Goal: Entertainment & Leisure: Consume media (video, audio)

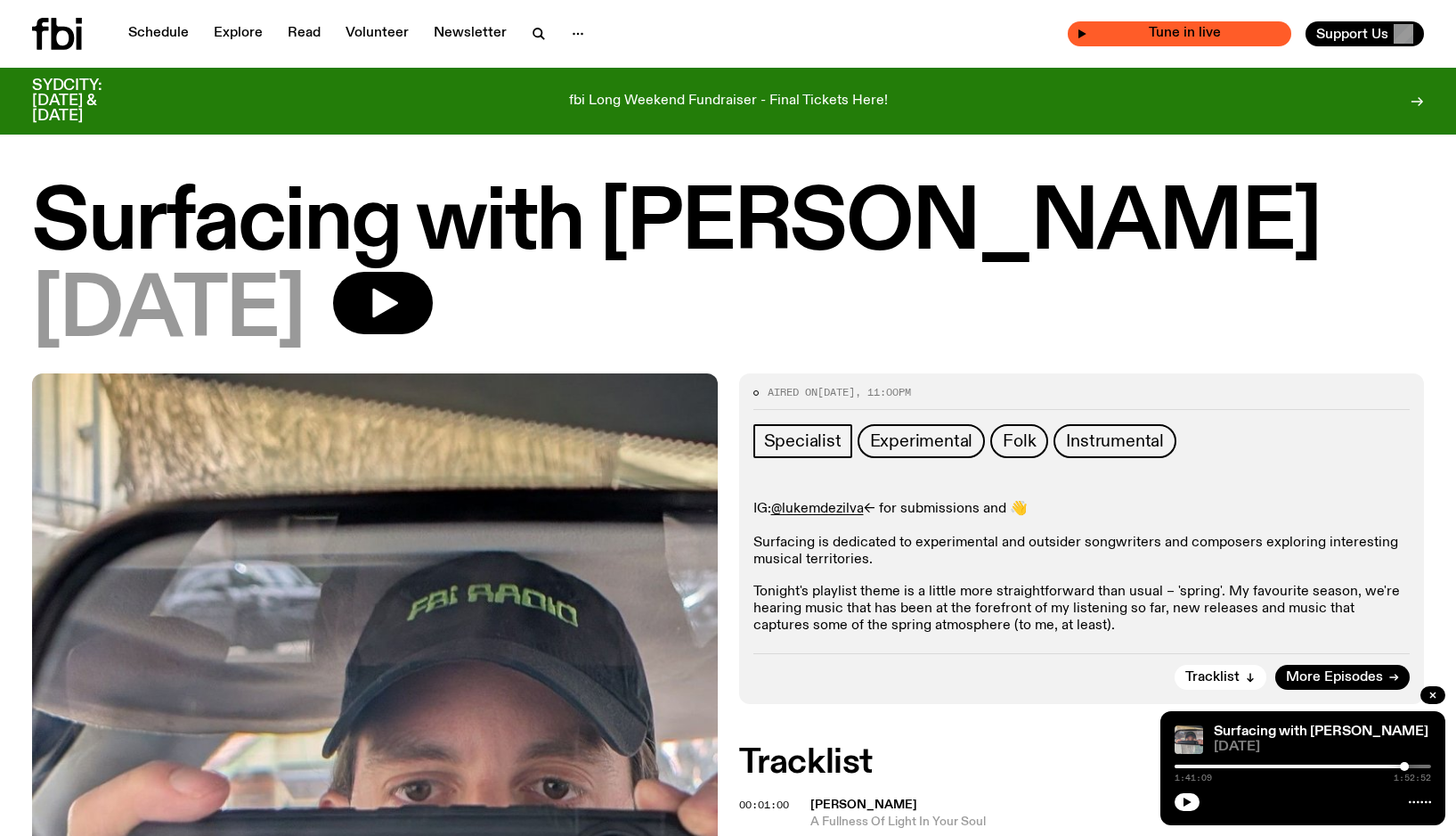
click at [1087, 32] on icon "button" at bounding box center [1082, 33] width 10 height 10
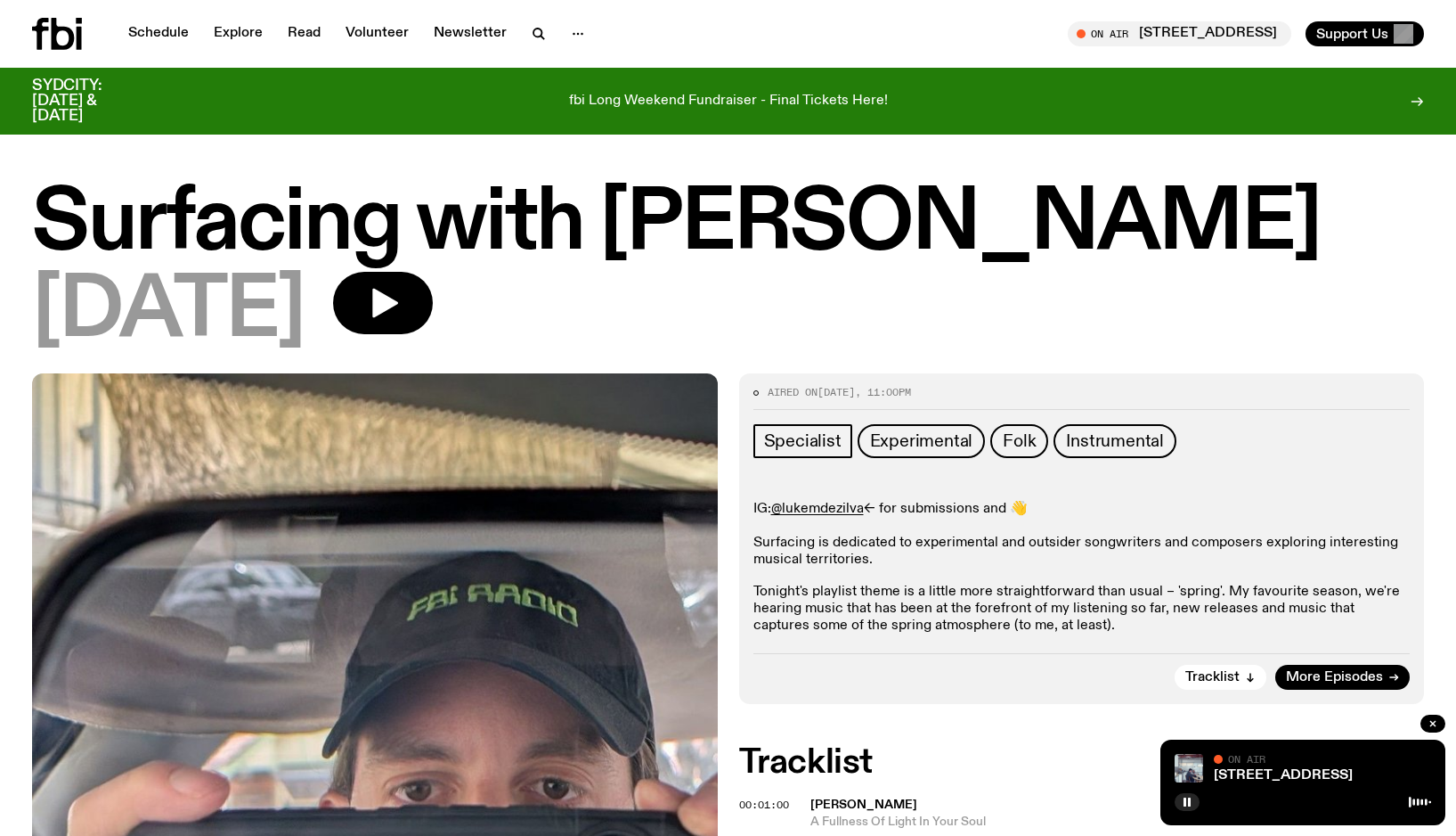
click at [1254, 322] on div "[DATE]" at bounding box center [728, 312] width 1392 height 80
click at [1191, 807] on button "button" at bounding box center [1187, 802] width 25 height 18
click at [1188, 805] on icon "button" at bounding box center [1187, 802] width 10 height 10
click at [1191, 802] on icon "button" at bounding box center [1187, 802] width 10 height 10
click at [159, 33] on link "Schedule" at bounding box center [158, 33] width 82 height 25
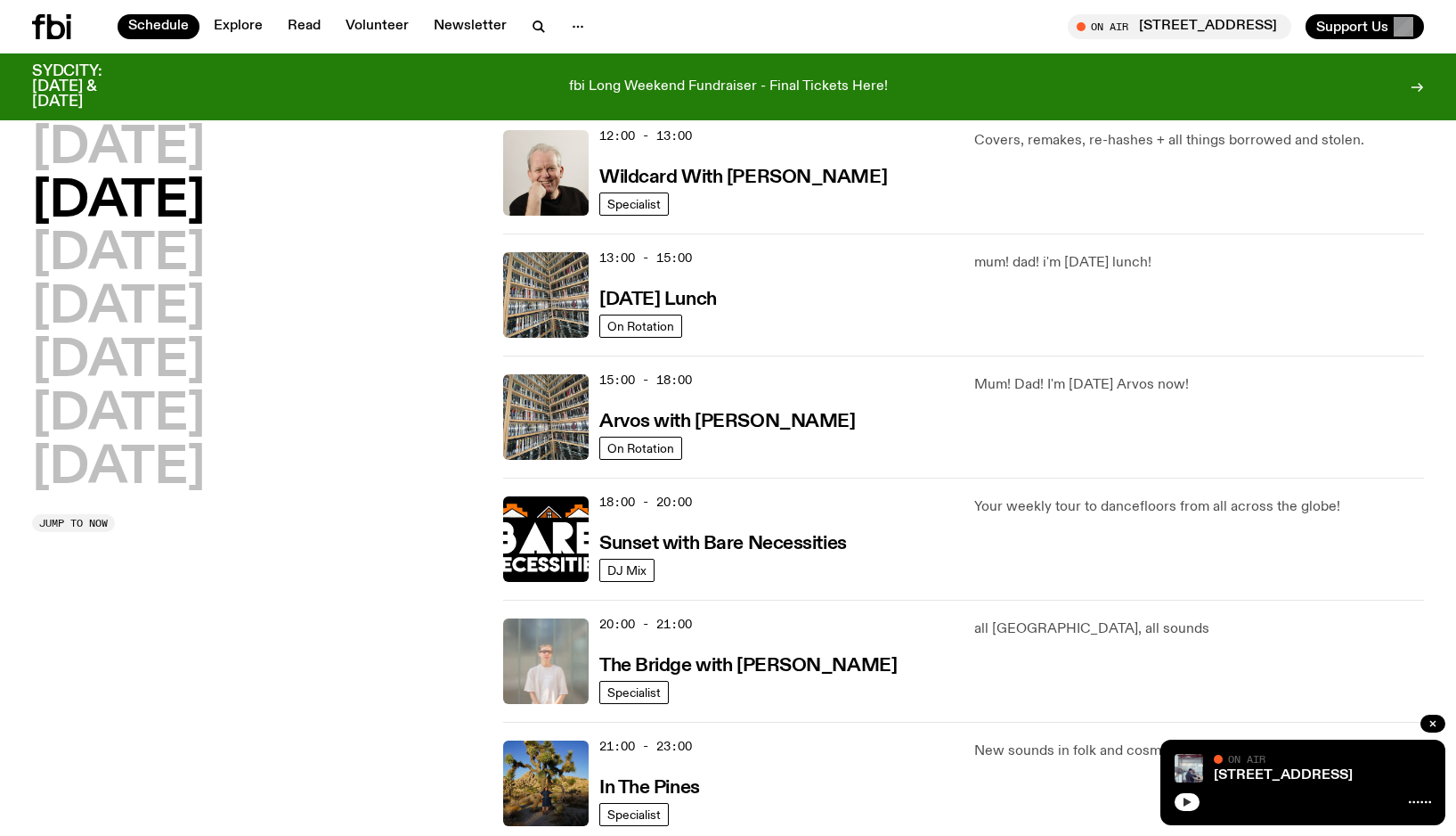
scroll to position [794, 0]
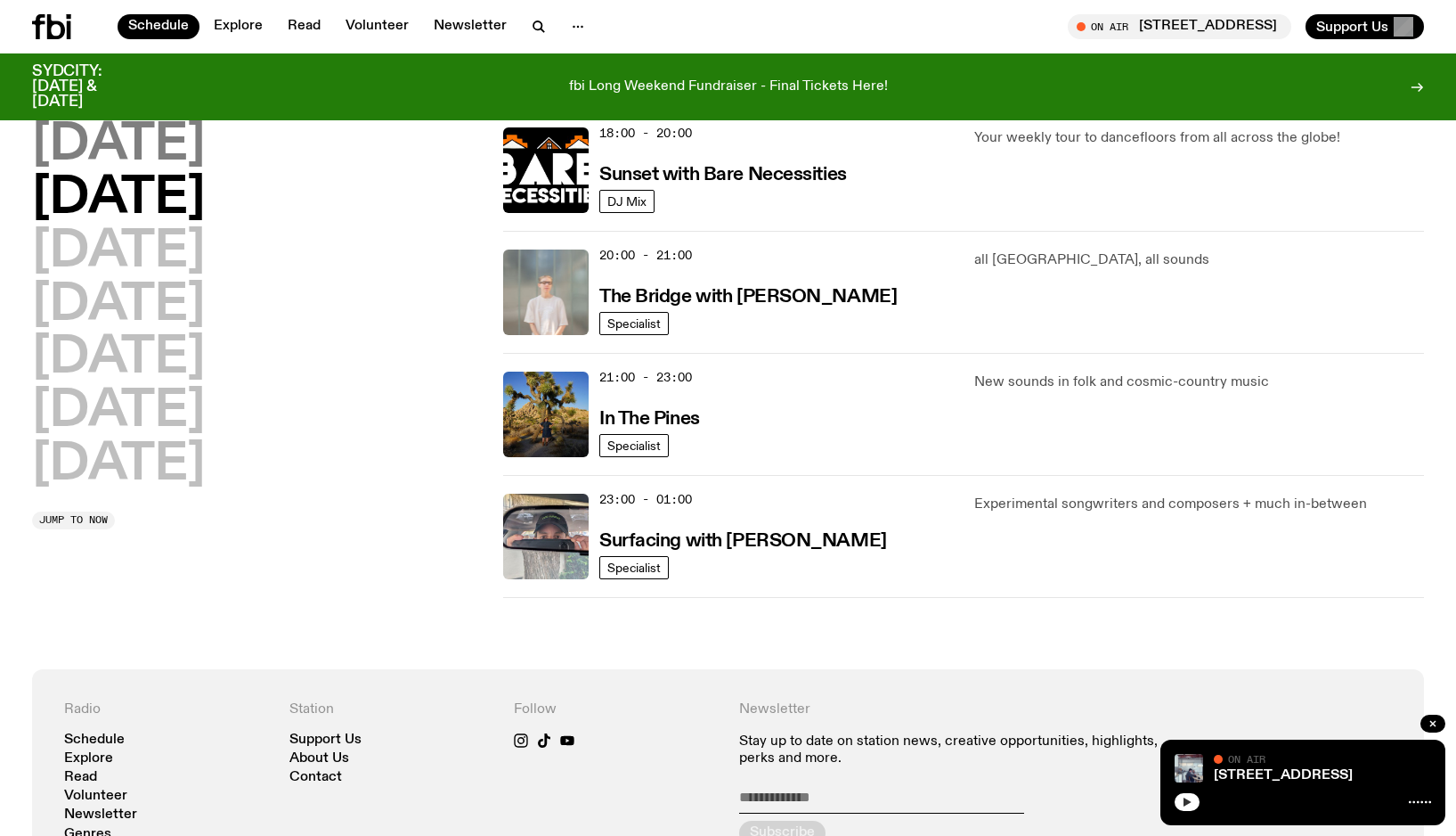
click at [157, 137] on h2 "[DATE]" at bounding box center [118, 145] width 172 height 50
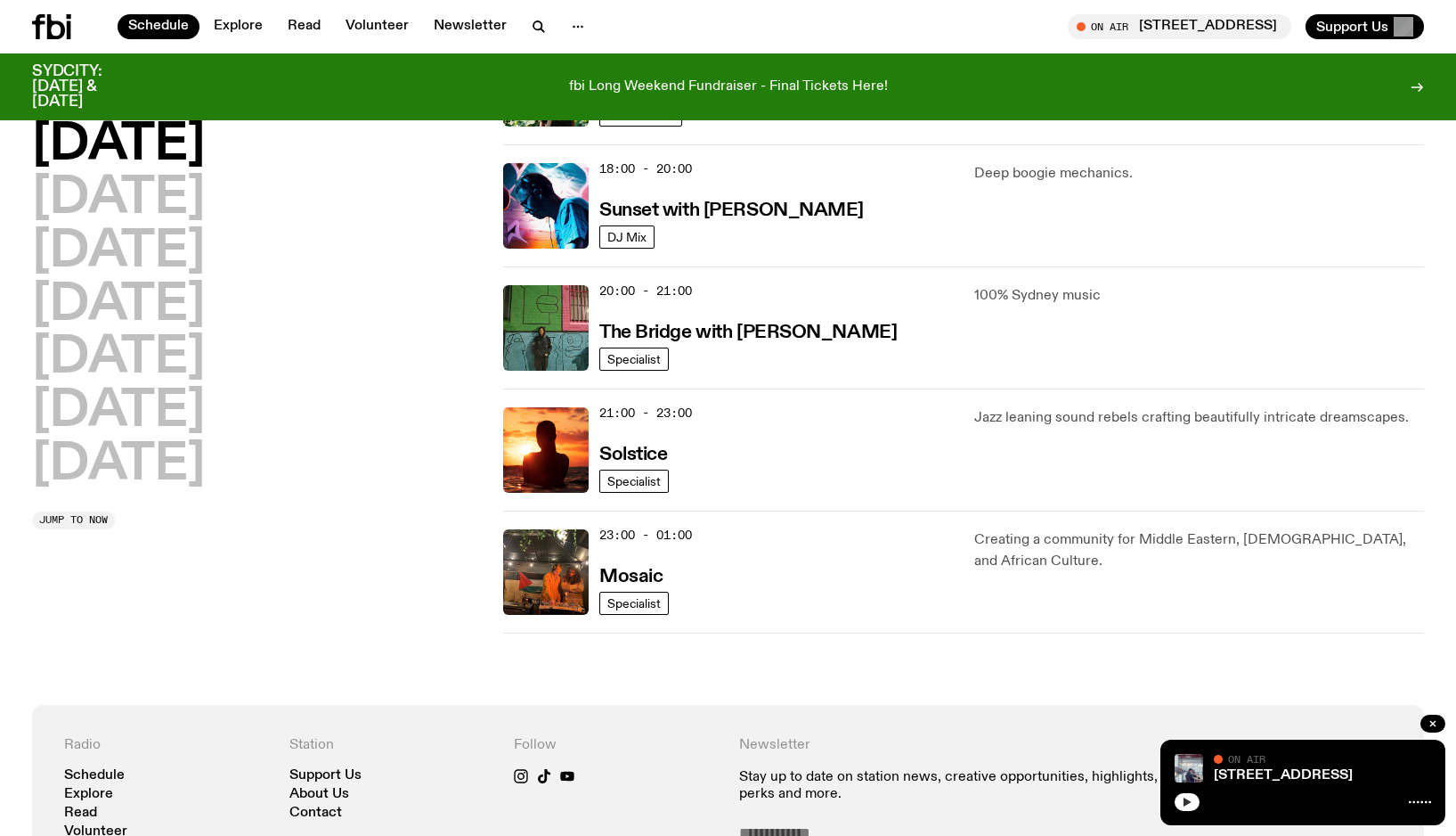
scroll to position [842, 0]
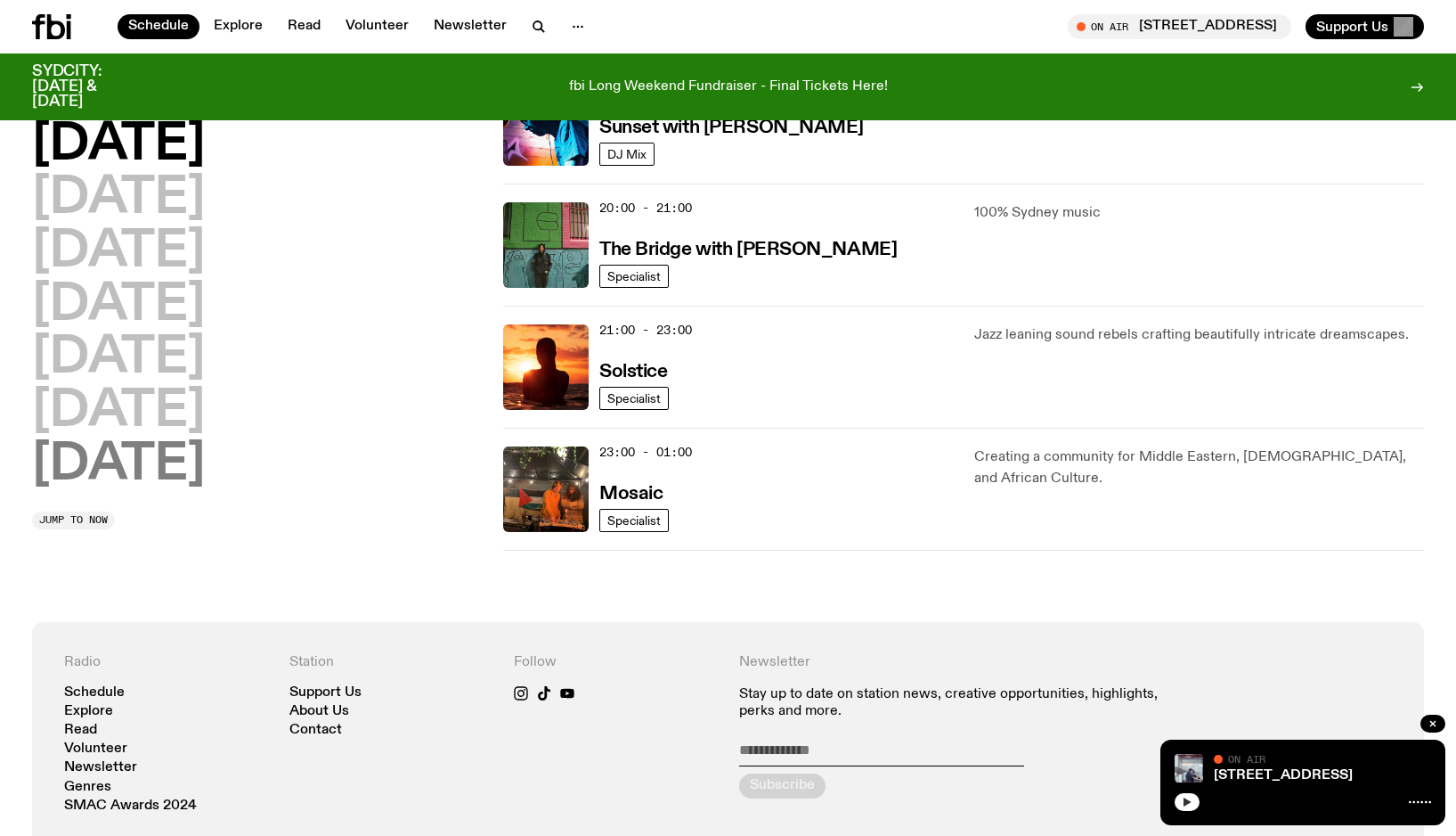
click at [60, 458] on h2 "[DATE]" at bounding box center [118, 465] width 172 height 50
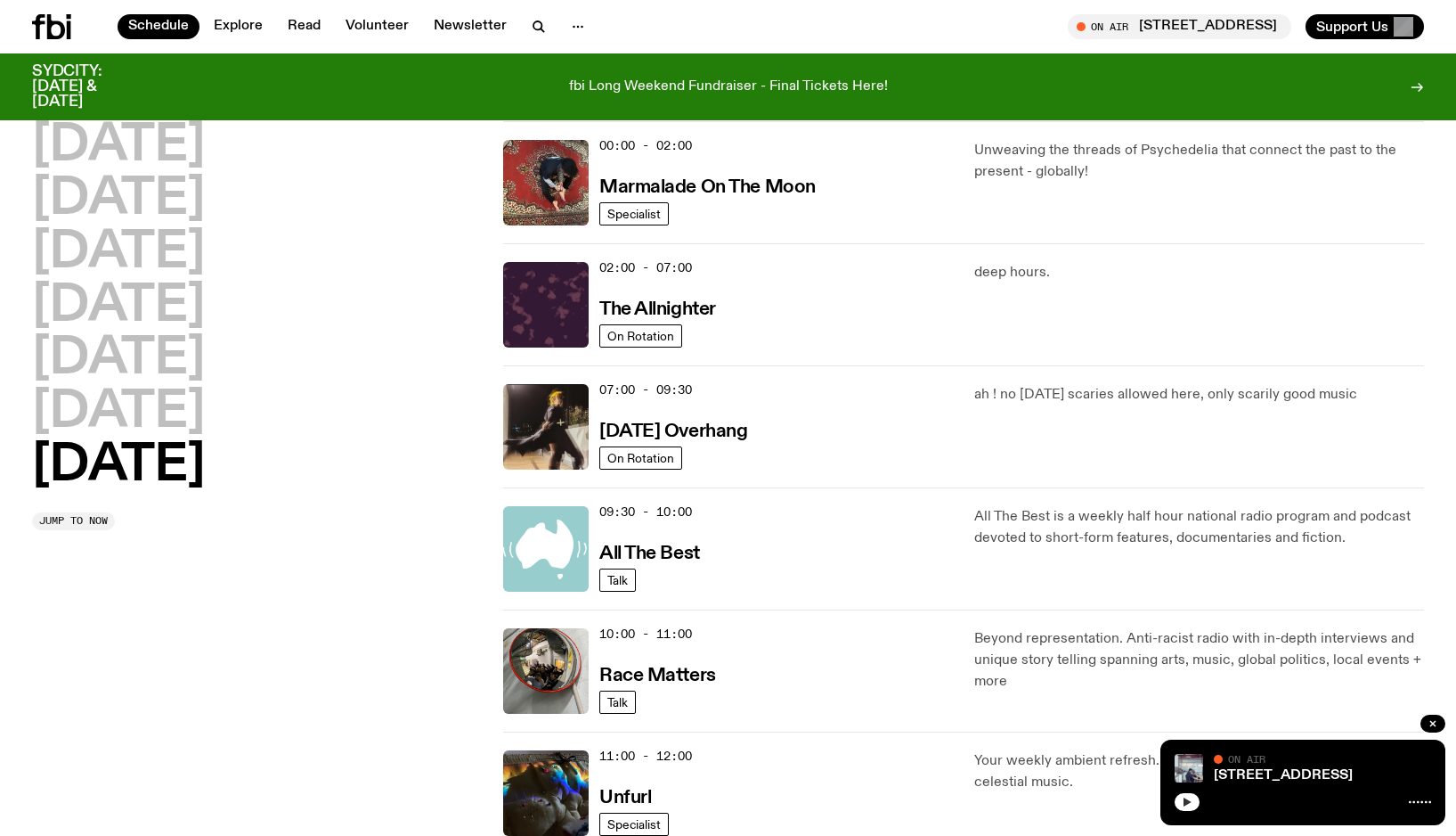
scroll to position [0, 0]
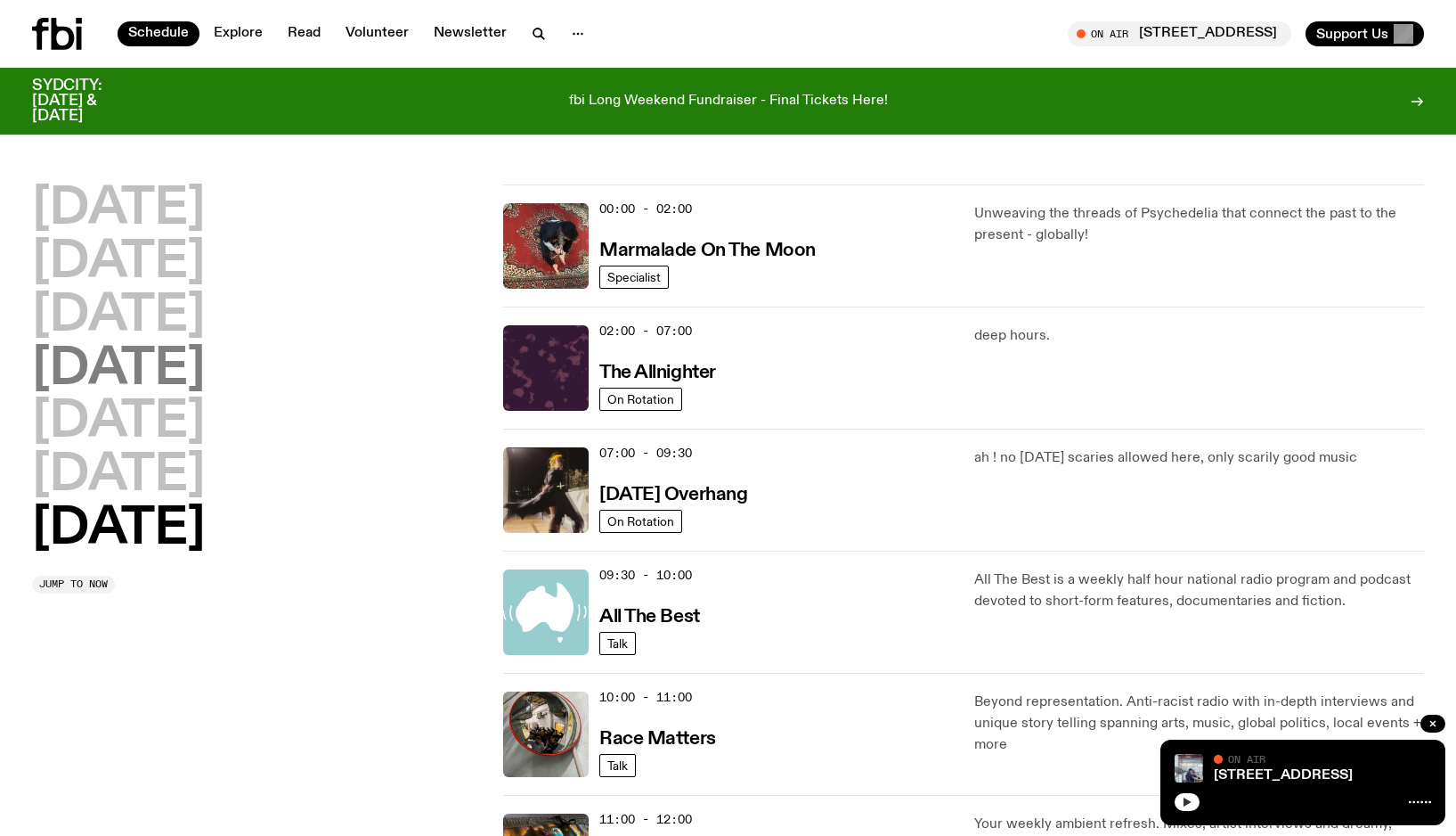
click at [155, 365] on h2 "[DATE]" at bounding box center [118, 370] width 172 height 50
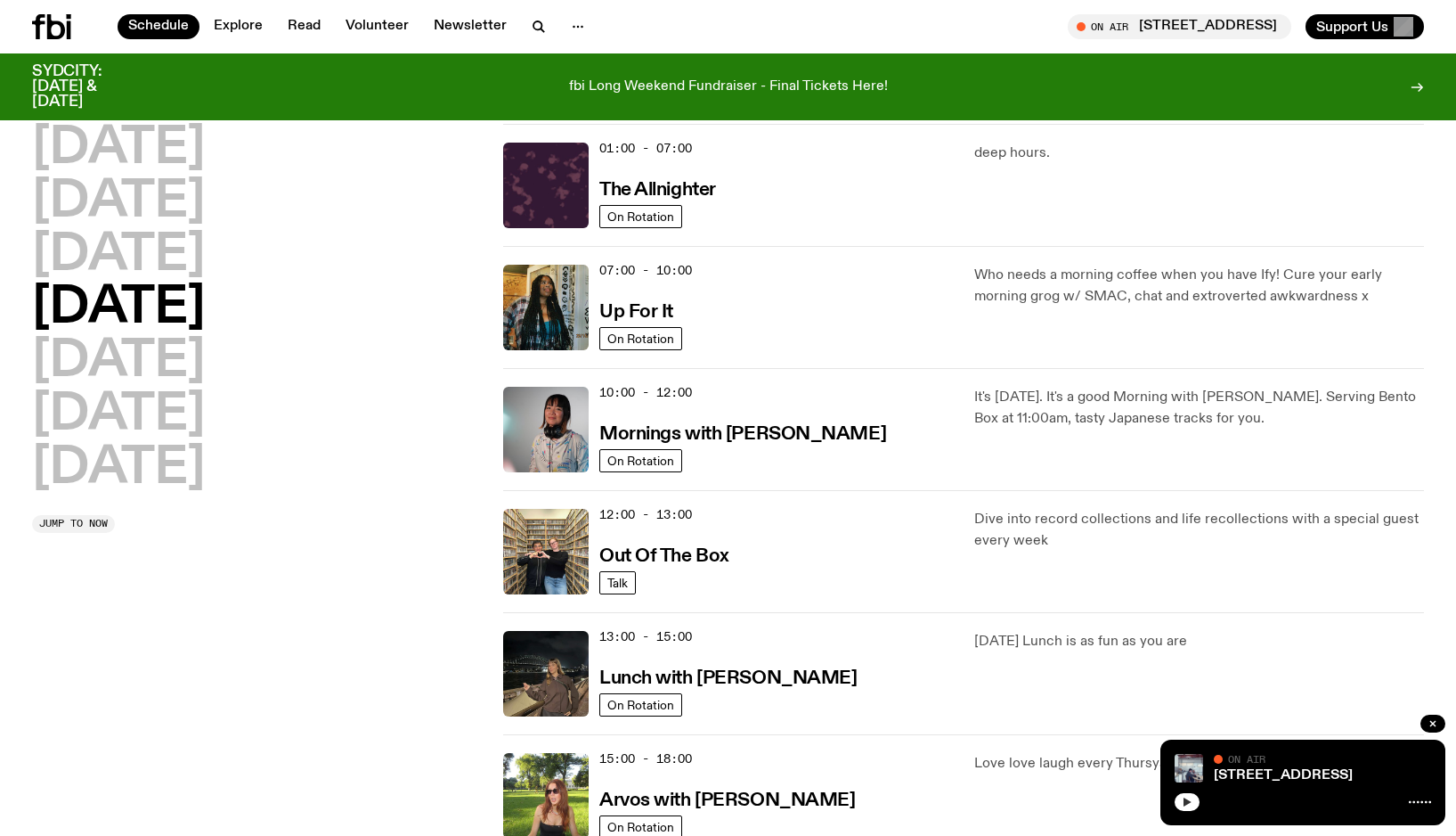
scroll to position [49, 0]
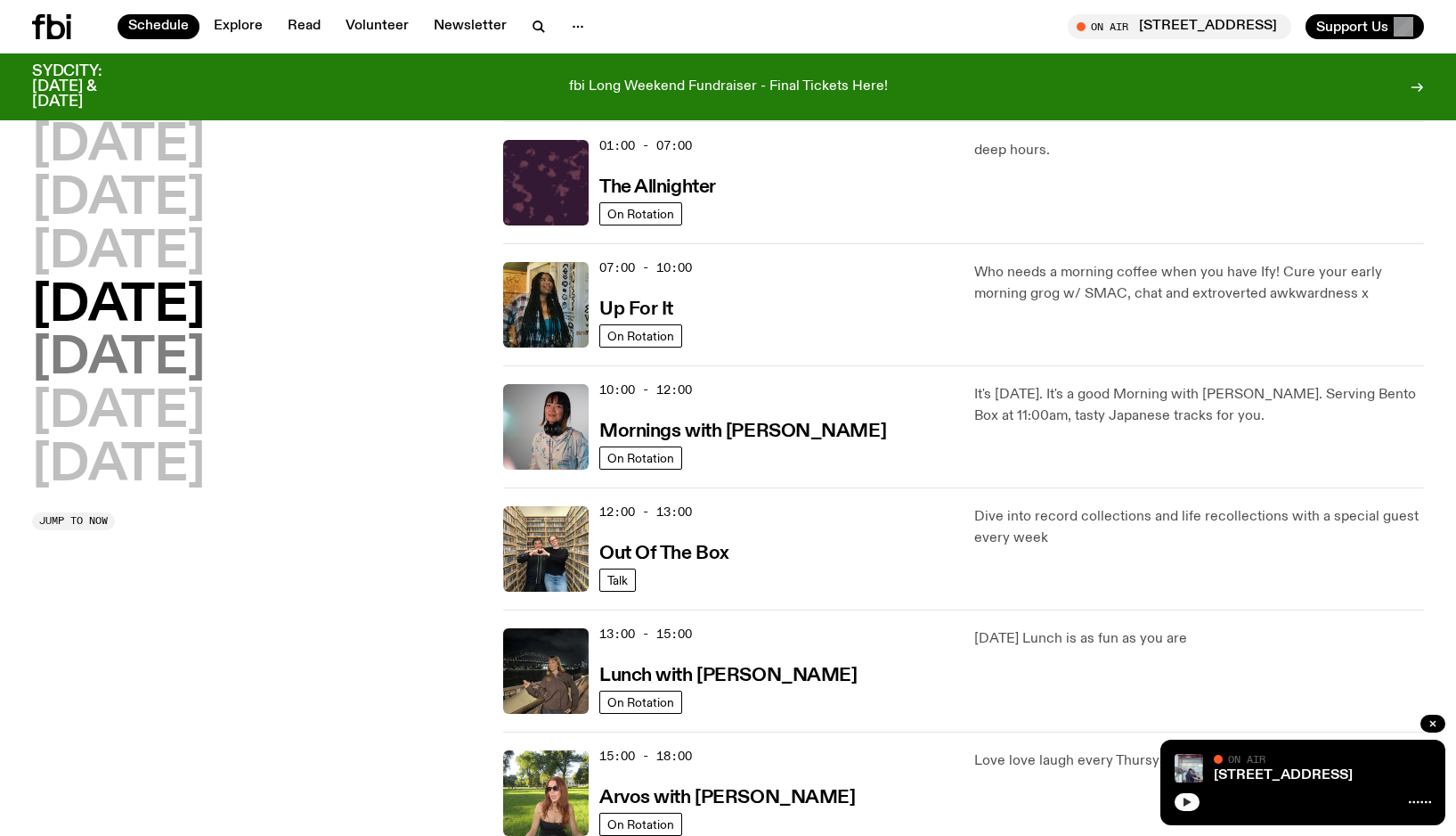
click at [121, 373] on h2 "[DATE]" at bounding box center [118, 359] width 172 height 50
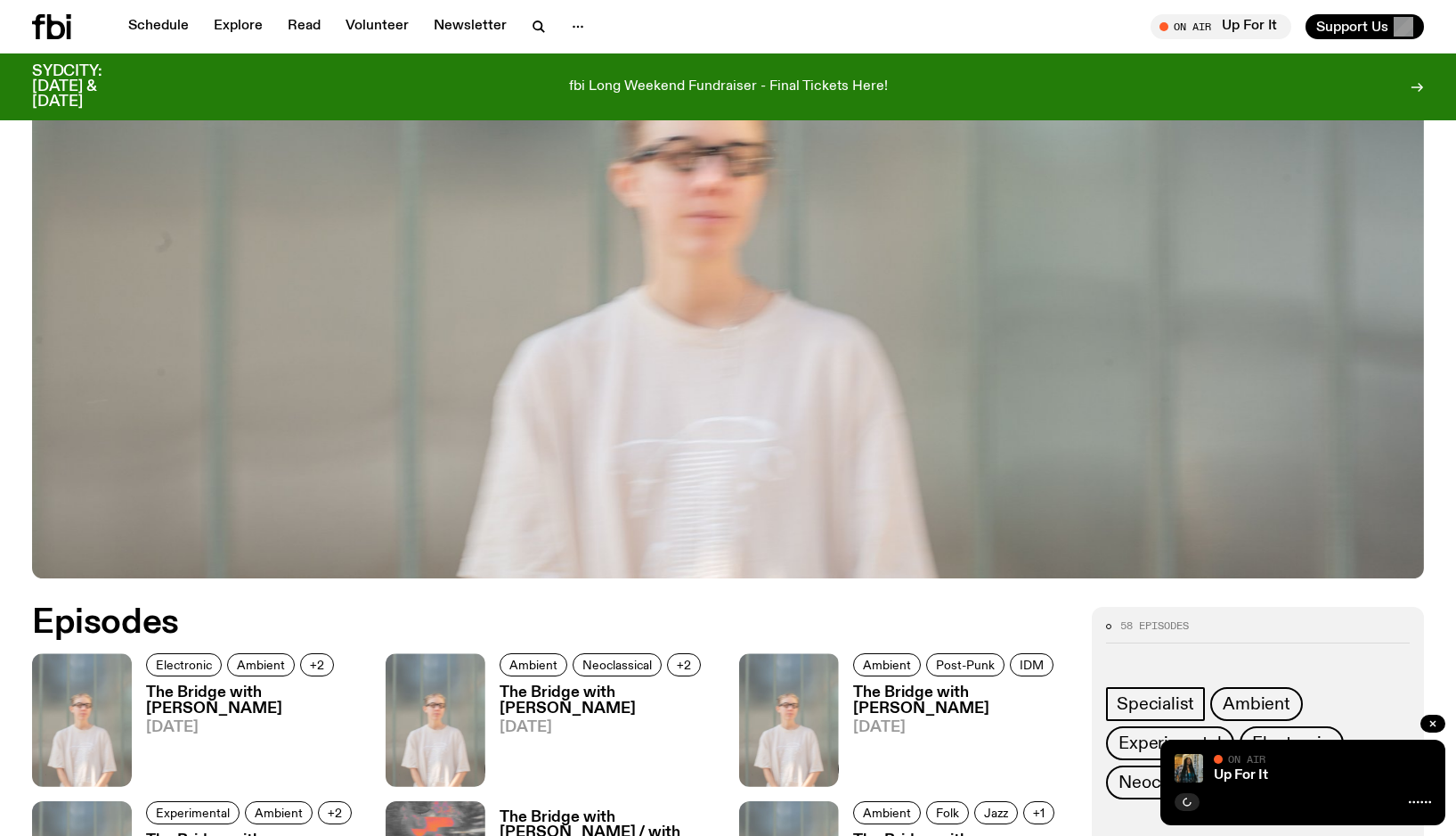
scroll to position [945, 0]
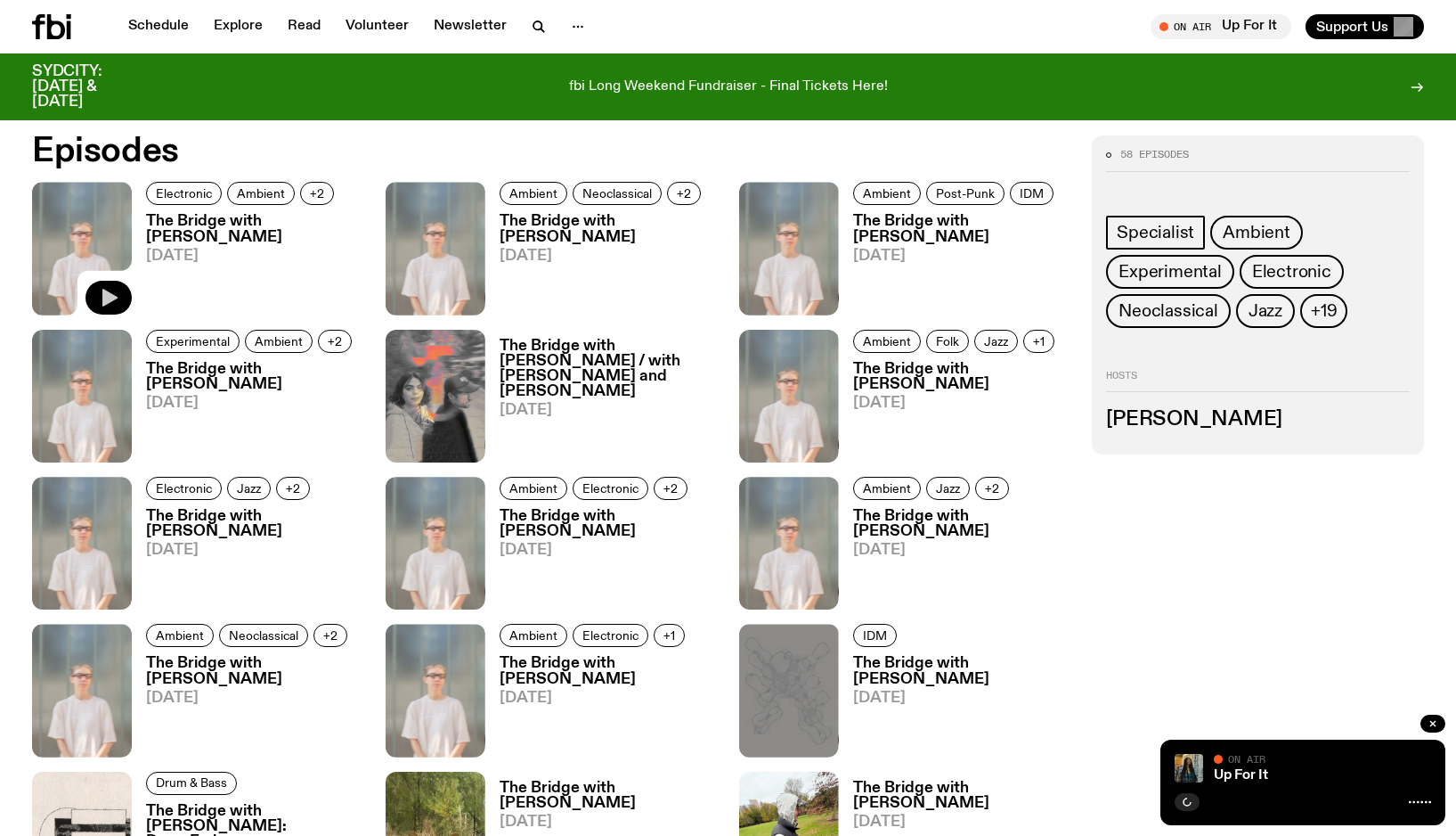
click at [100, 315] on button "button" at bounding box center [109, 297] width 47 height 34
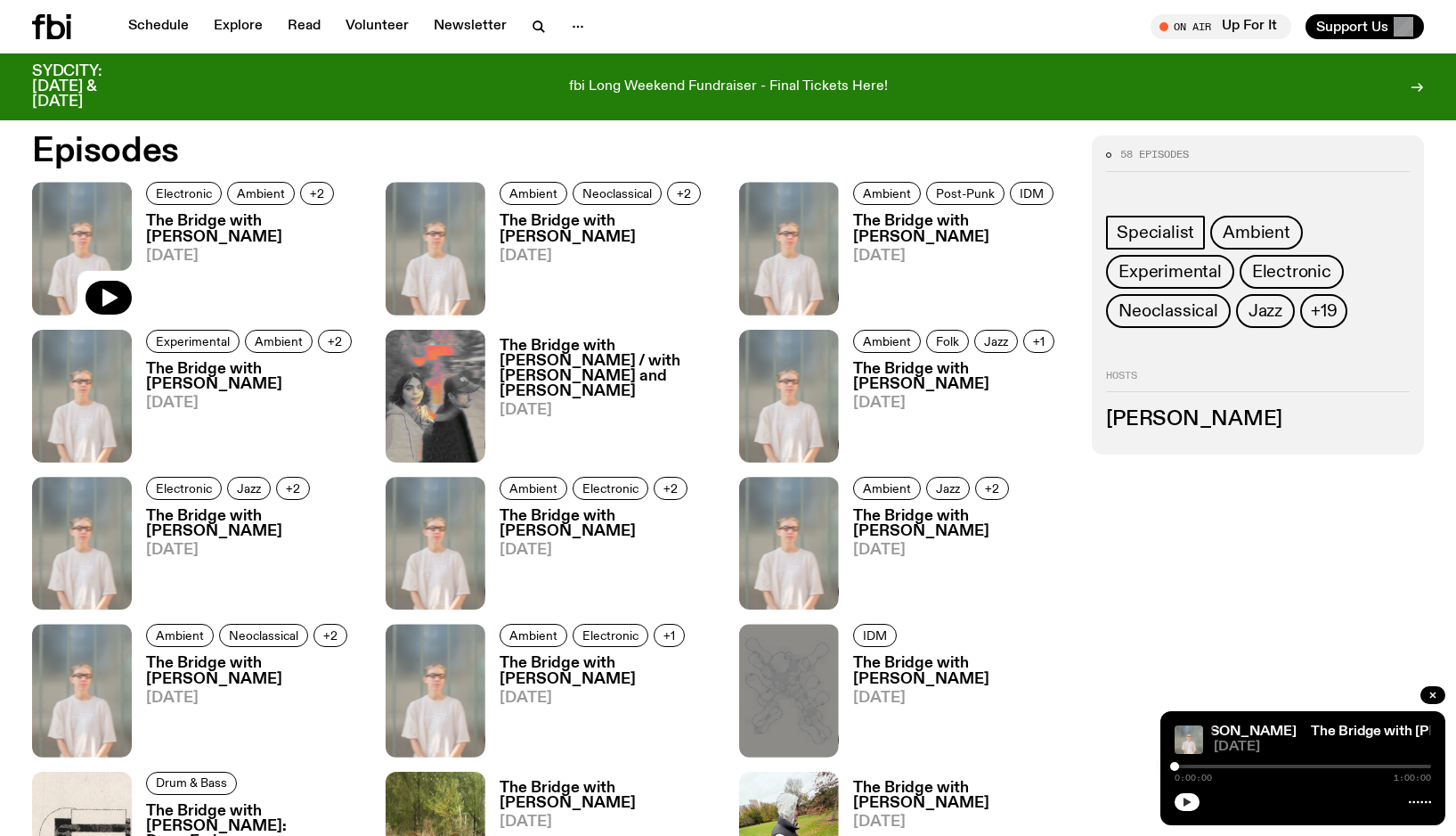
click at [1188, 797] on icon "button" at bounding box center [1187, 802] width 10 height 10
